Goal: Transaction & Acquisition: Purchase product/service

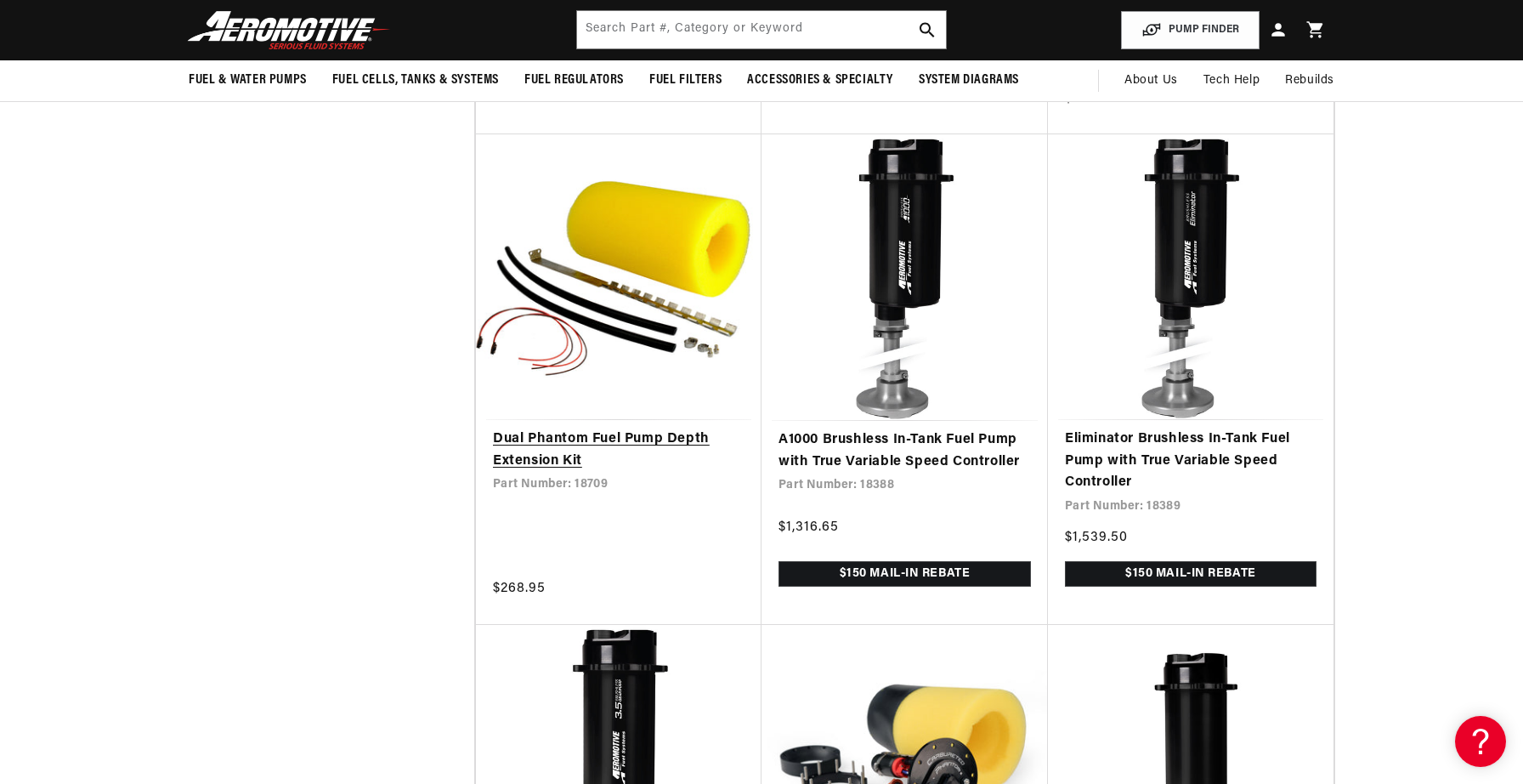
click at [614, 441] on link "Dual Phantom Fuel Pump Depth Extension Kit" at bounding box center [619, 450] width 252 height 43
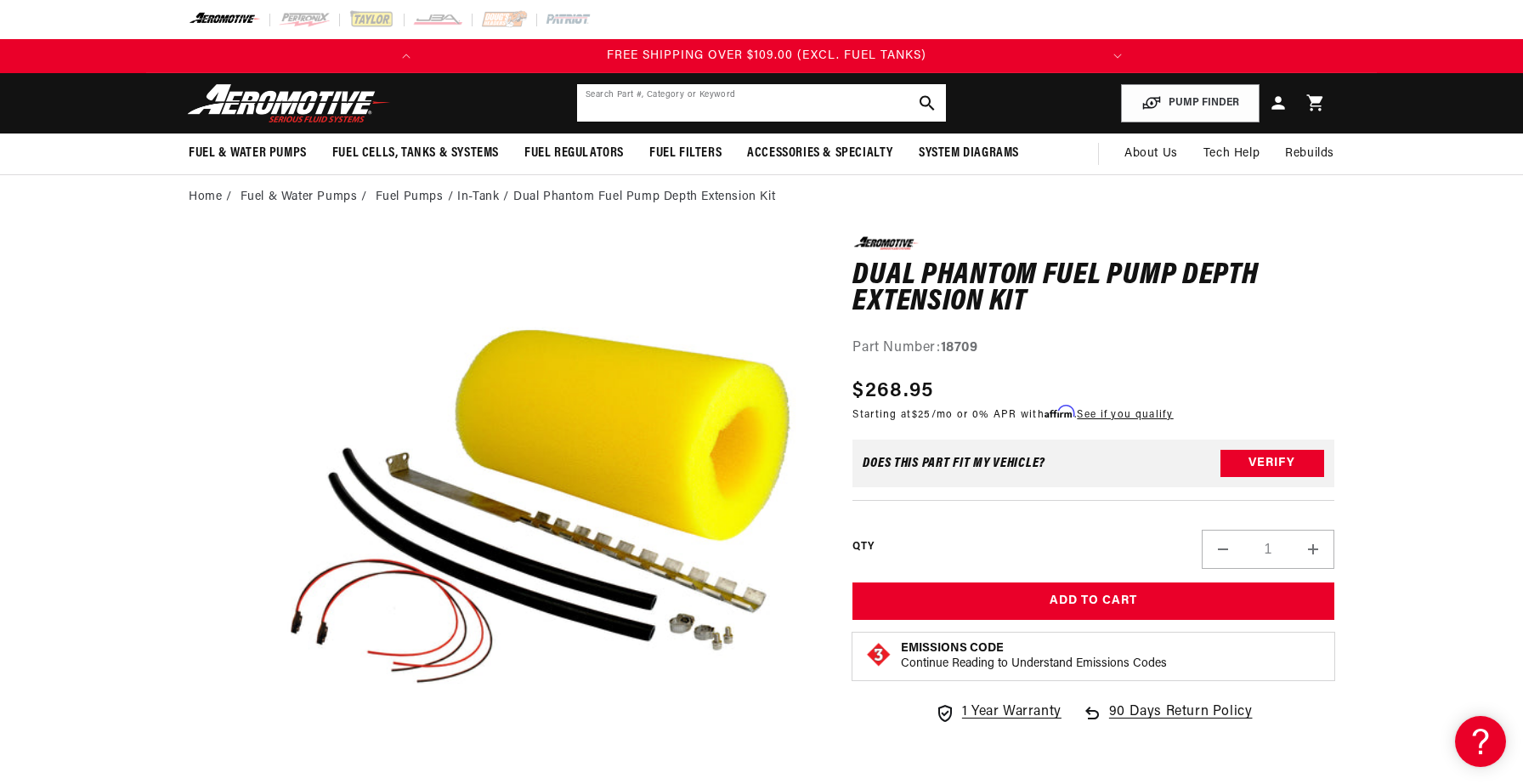
click at [693, 97] on input "text" at bounding box center [762, 102] width 369 height 38
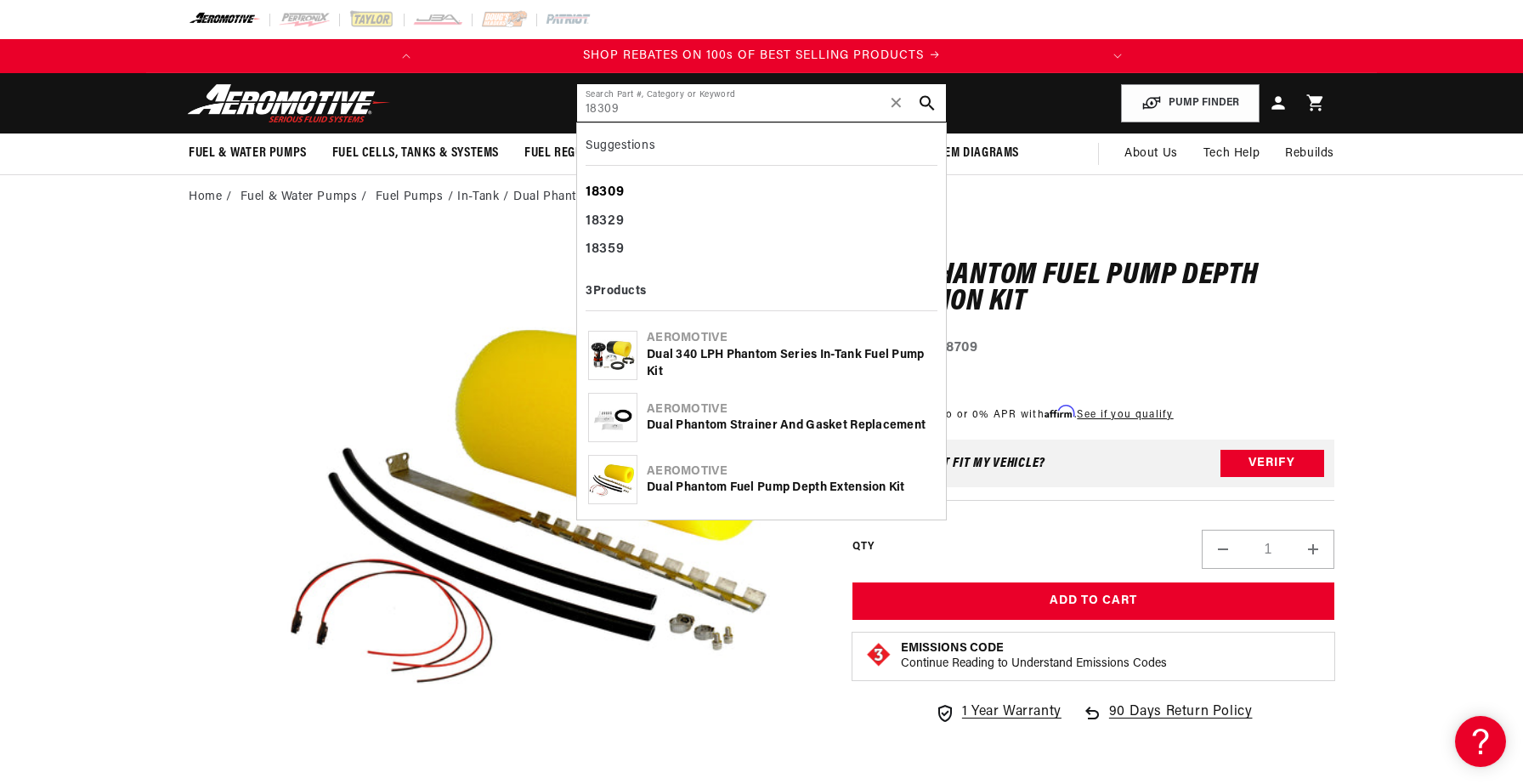
type input "18309"
click at [685, 196] on div "18309" at bounding box center [761, 193] width 352 height 29
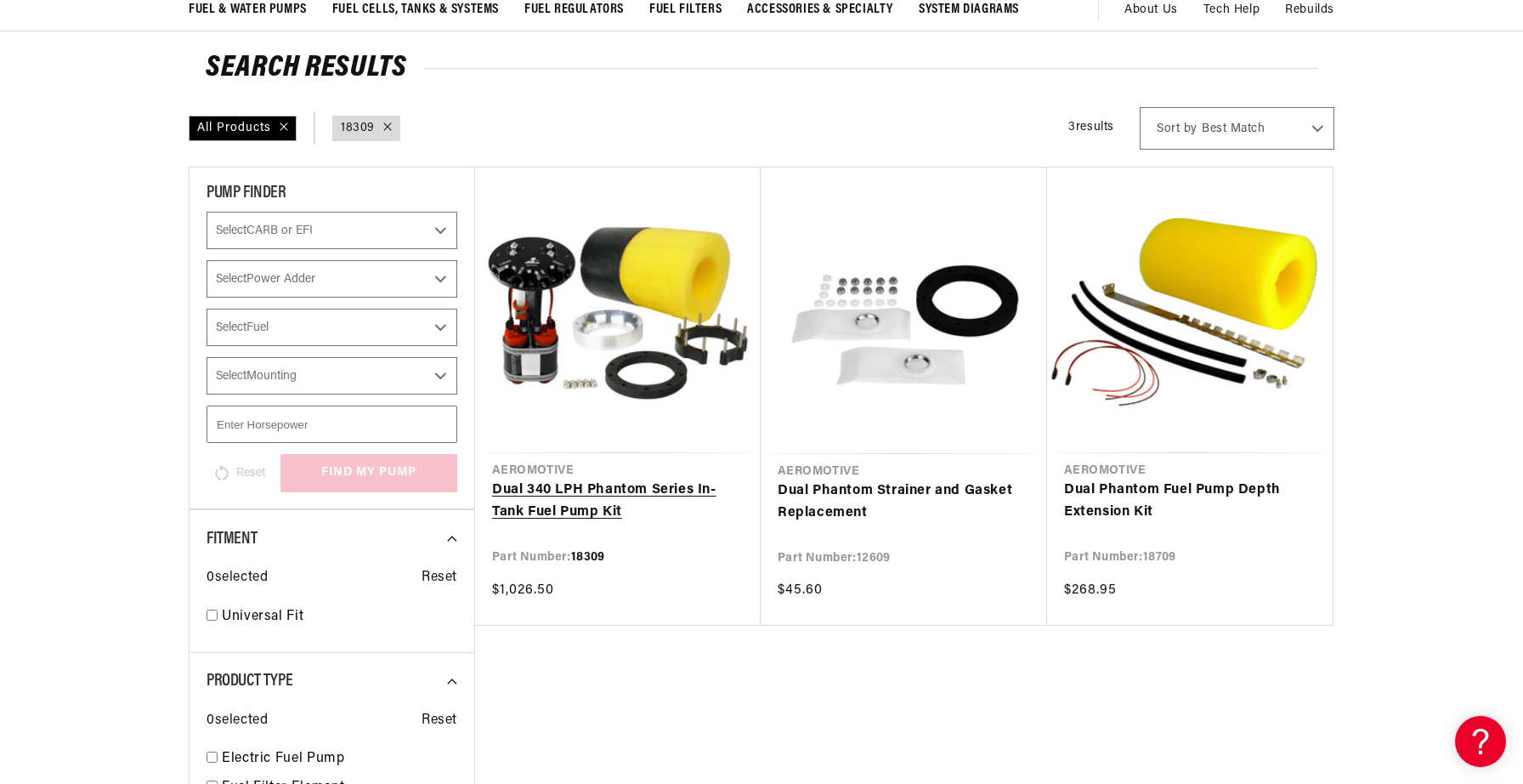
scroll to position [0, 672]
click at [532, 479] on link "Dual 340 LPH Phantom Series In-Tank Fuel Pump Kit" at bounding box center [618, 500] width 252 height 43
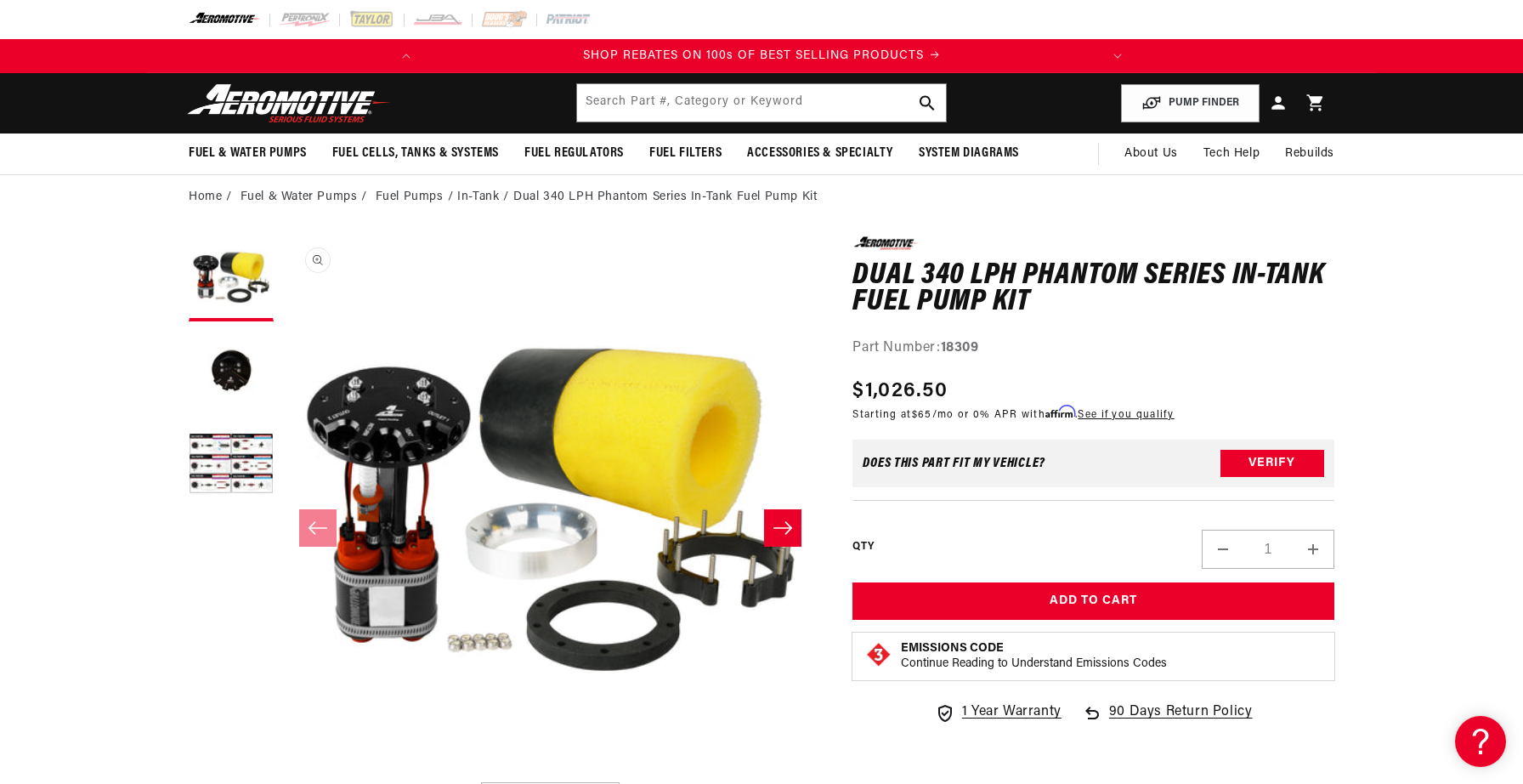
click at [282, 773] on button "Open media 1 in modal" at bounding box center [282, 773] width 0 height 0
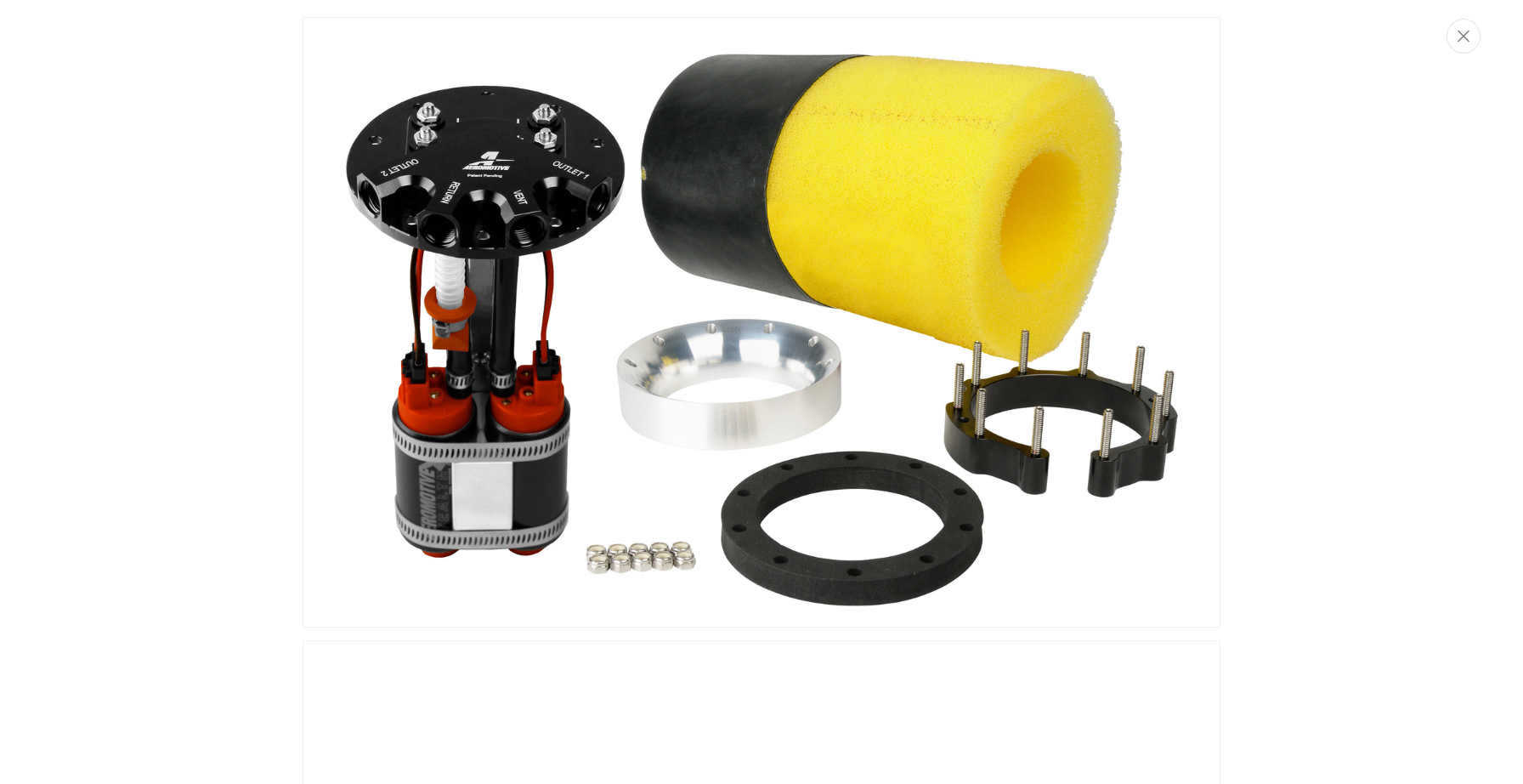
scroll to position [0, 672]
click at [512, 200] on img "Media gallery" at bounding box center [761, 322] width 918 height 610
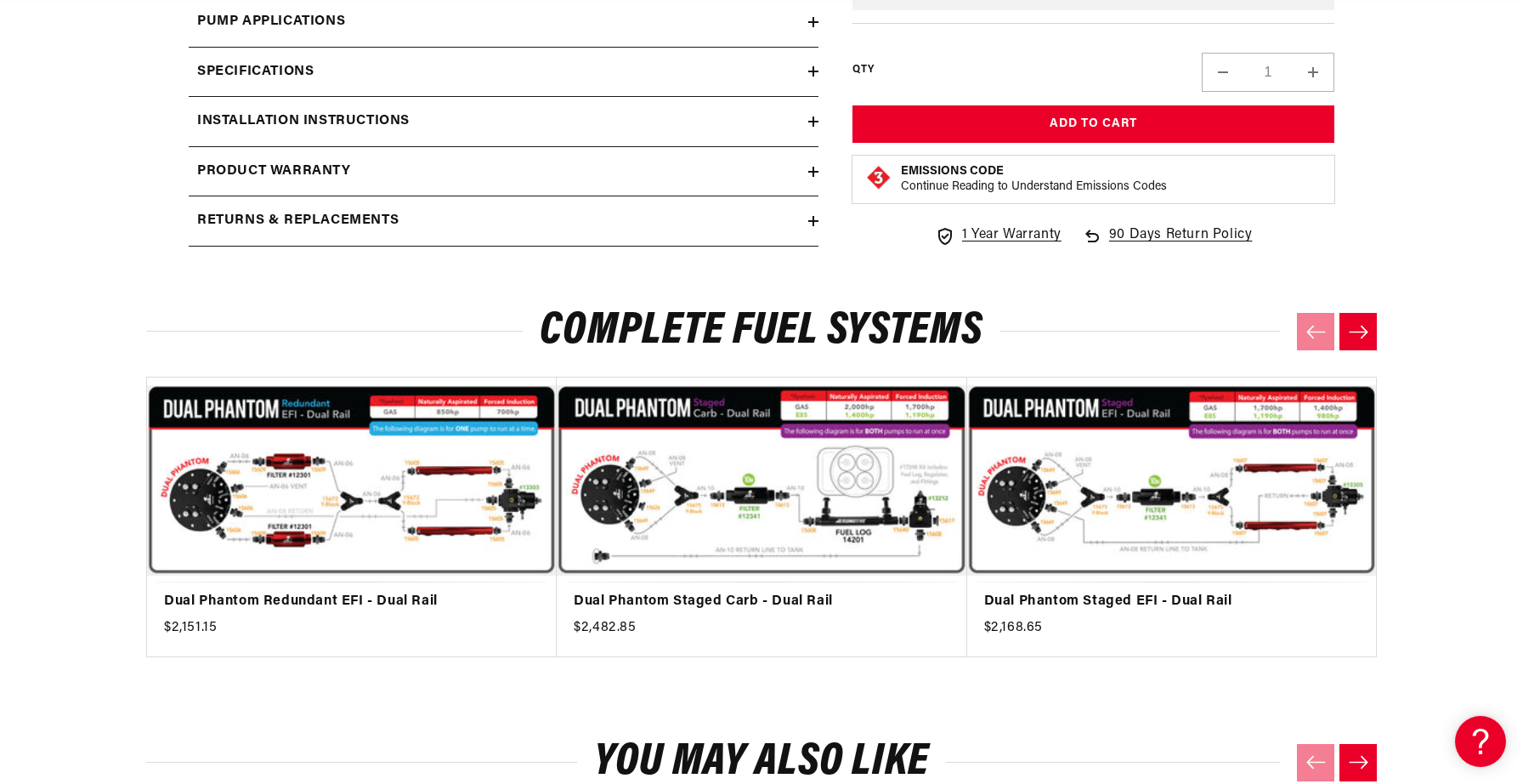
scroll to position [0, 0]
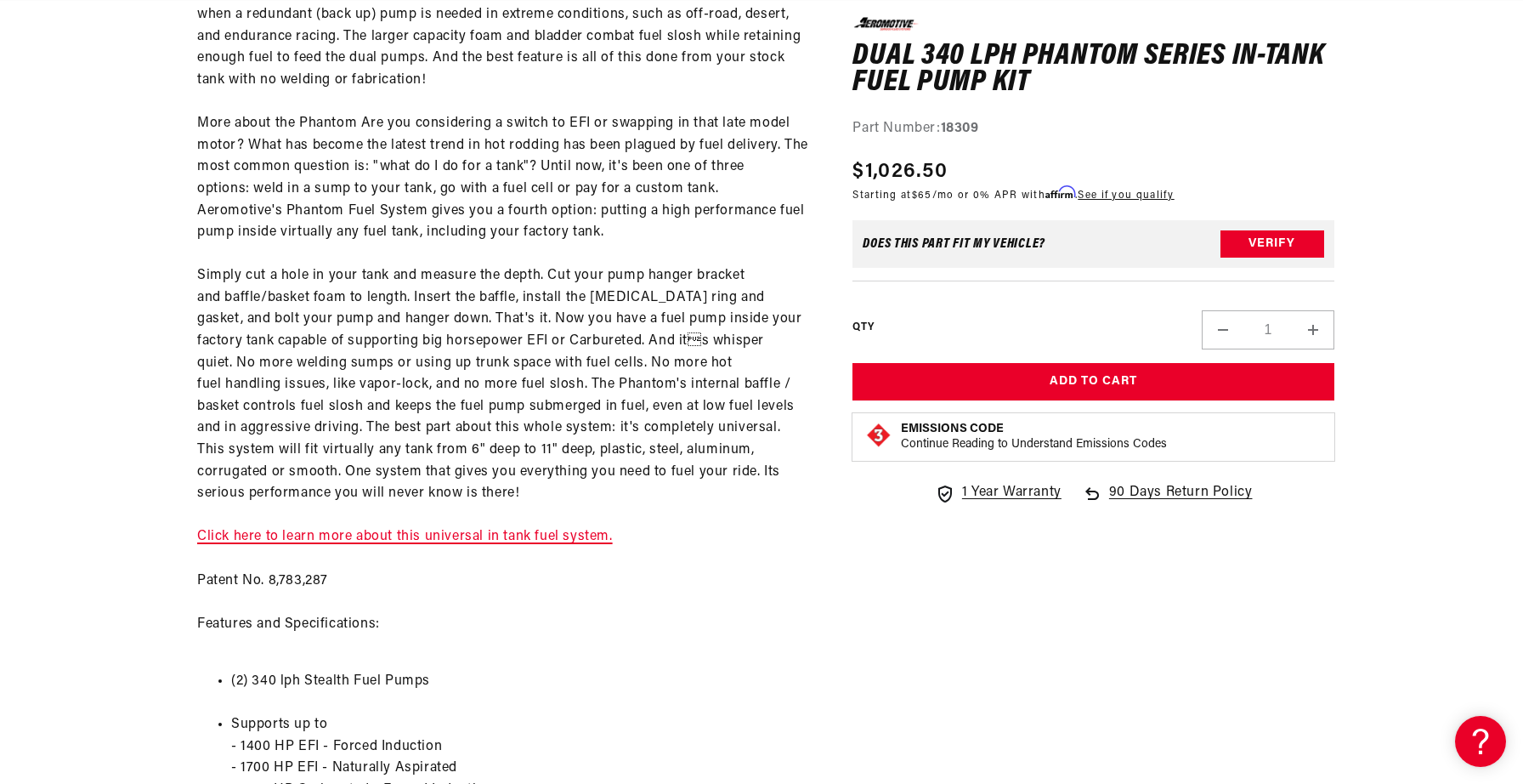
click at [479, 538] on link "Click here to learn more about this universal in tank fuel system." at bounding box center [405, 536] width 415 height 14
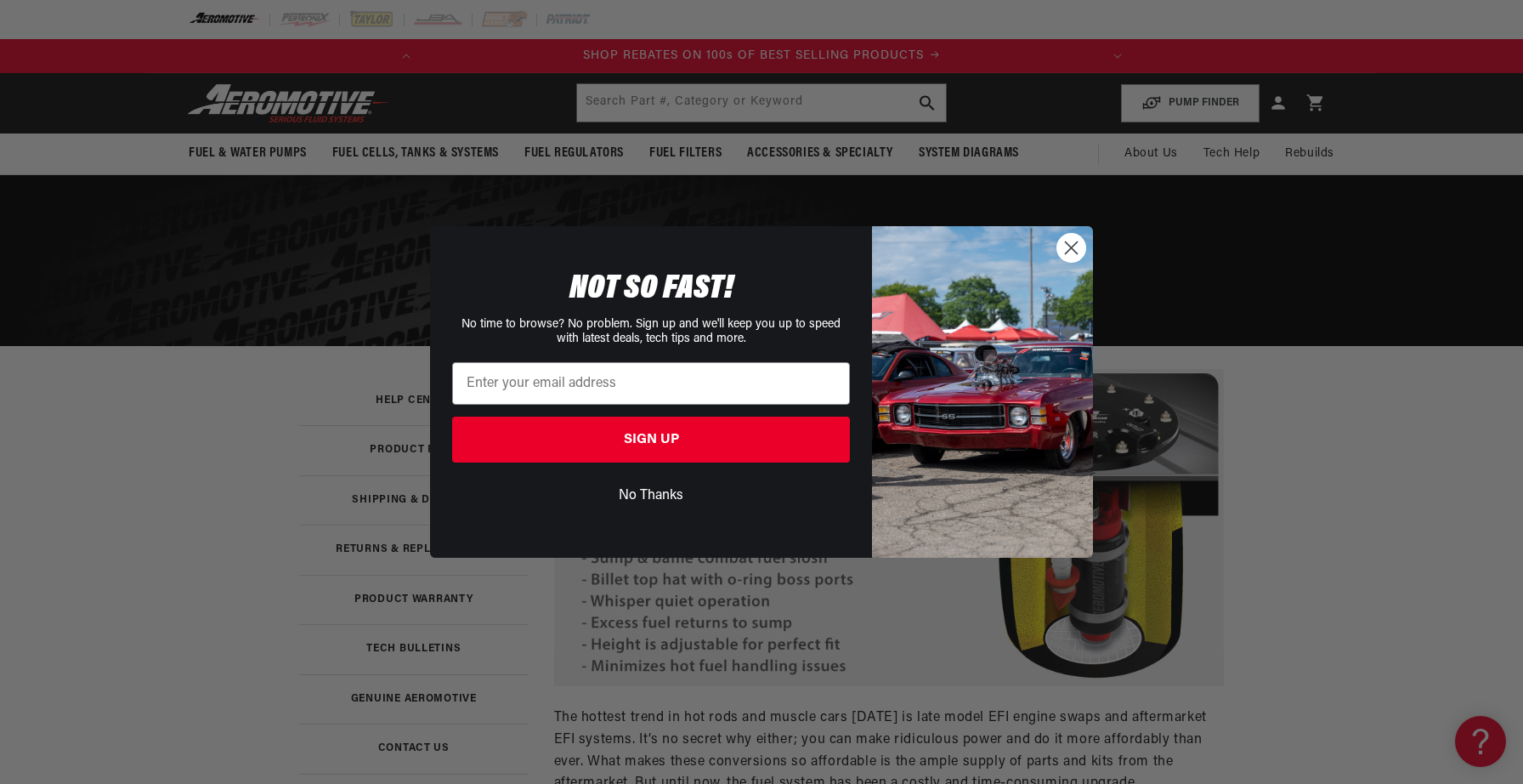
click at [1071, 252] on circle "Close dialog" at bounding box center [1071, 247] width 28 height 28
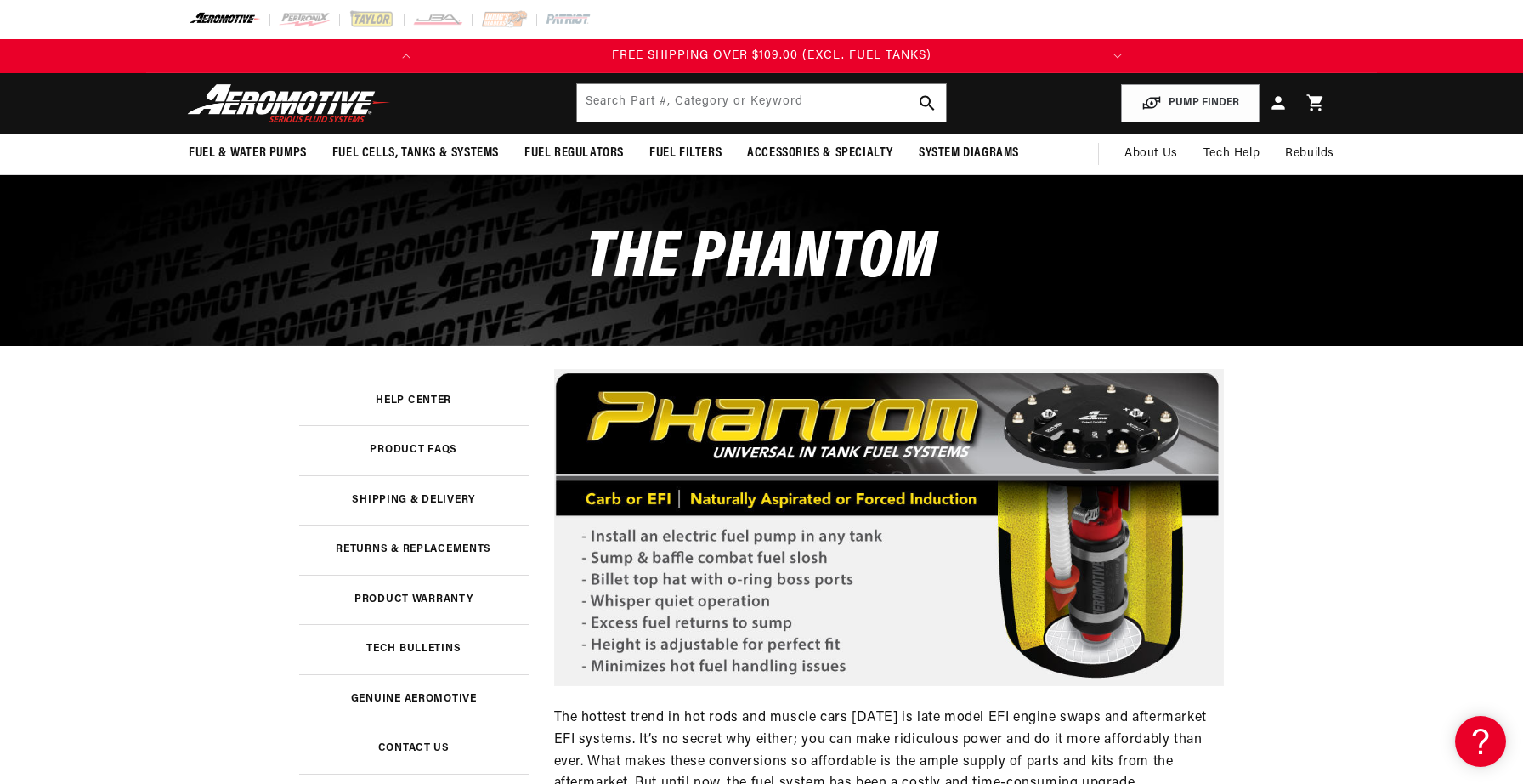
scroll to position [0, 672]
